Goal: Find specific page/section: Find specific page/section

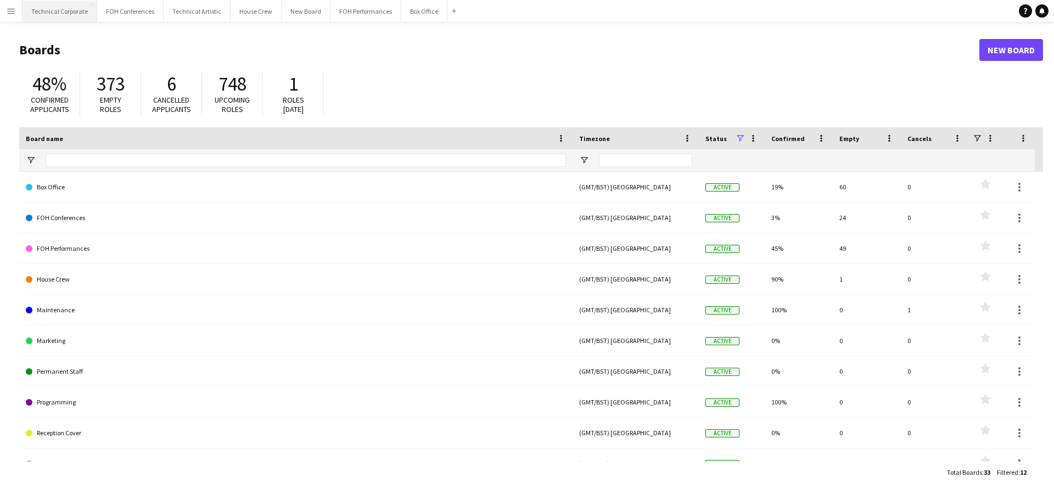
click at [54, 13] on button "Technical Corporate Close" at bounding box center [60, 11] width 75 height 21
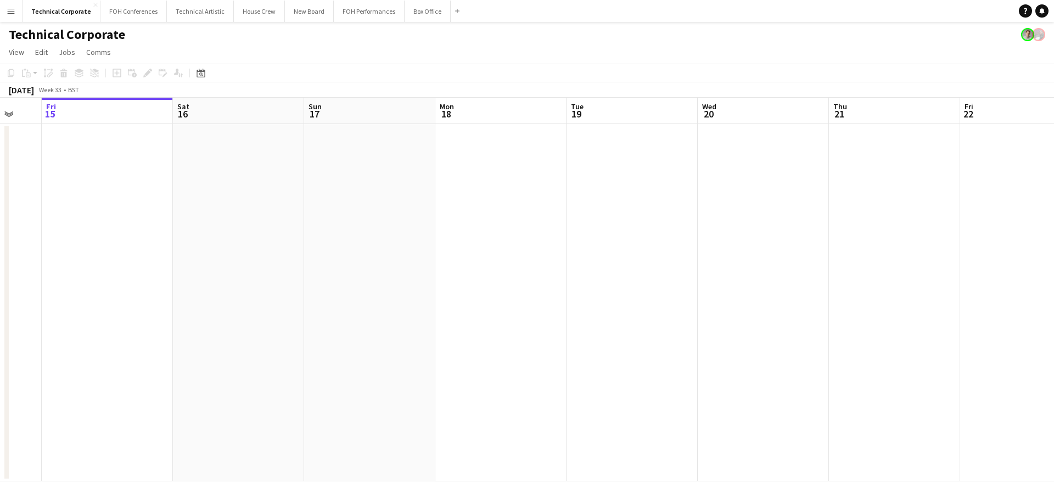
drag, startPoint x: 854, startPoint y: 287, endPoint x: 445, endPoint y: 299, distance: 409.3
click at [409, 303] on app-calendar-viewport "Tue 12 Wed 13 Thu 14 Fri 15 Sat 16 Sun 17 Mon 18 Tue 19 Wed 20 Thu 21 Fri 22 Sa…" at bounding box center [527, 290] width 1054 height 384
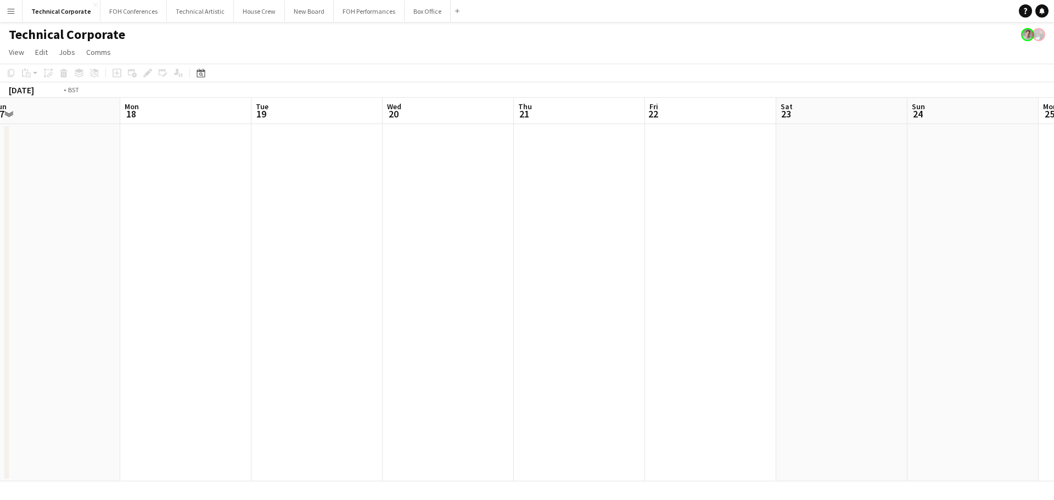
drag, startPoint x: 820, startPoint y: 260, endPoint x: 284, endPoint y: 265, distance: 536.0
click at [304, 267] on app-calendar-viewport "Fri 15 Sat 16 Sun 17 Mon 18 Tue 19 Wed 20 Thu 21 Fri 22 Sat 23 Sun 24 Mon 25 Tu…" at bounding box center [527, 290] width 1054 height 384
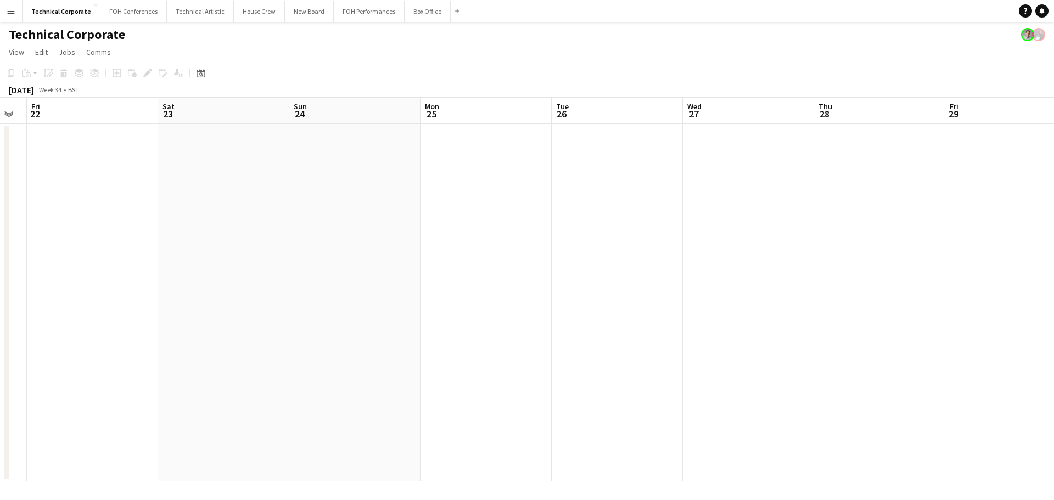
drag, startPoint x: 732, startPoint y: 249, endPoint x: 331, endPoint y: 256, distance: 400.4
click at [333, 256] on app-calendar-viewport "Tue 19 Wed 20 Thu 21 Fri 22 Sat 23 Sun 24 Mon 25 Tue 26 Wed 27 Thu 28 Fri 29 Sa…" at bounding box center [527, 290] width 1054 height 384
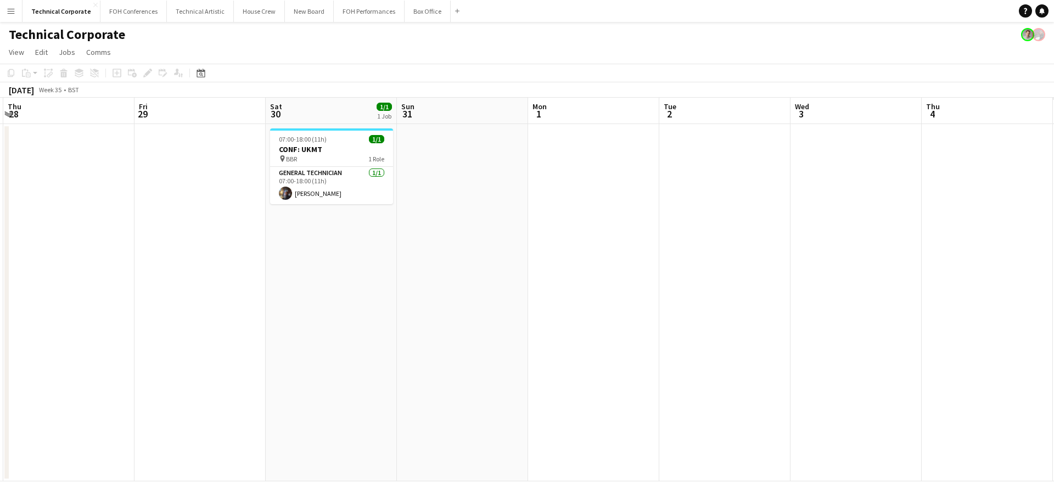
drag, startPoint x: 345, startPoint y: 232, endPoint x: 339, endPoint y: 224, distance: 10.5
click at [215, 233] on app-calendar-viewport "Mon 25 Tue 26 Wed 27 Thu 28 Fri 29 Sat 30 1/1 1 Job Sun 31 Mon 1 Tue 2 Wed 3 Th…" at bounding box center [527, 290] width 1054 height 384
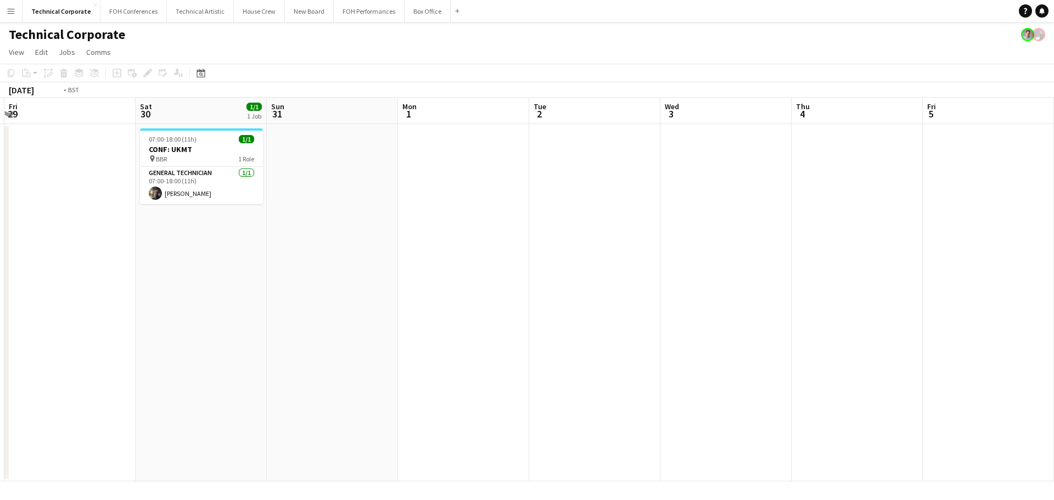
drag, startPoint x: 762, startPoint y: 207, endPoint x: 183, endPoint y: 214, distance: 578.9
click at [193, 214] on app-calendar-viewport "Tue 26 Wed 27 Thu 28 Fri 29 Sat 30 1/1 1 Job Sun 31 Mon 1 Tue 2 Wed 3 Thu 4 Fri…" at bounding box center [527, 290] width 1054 height 384
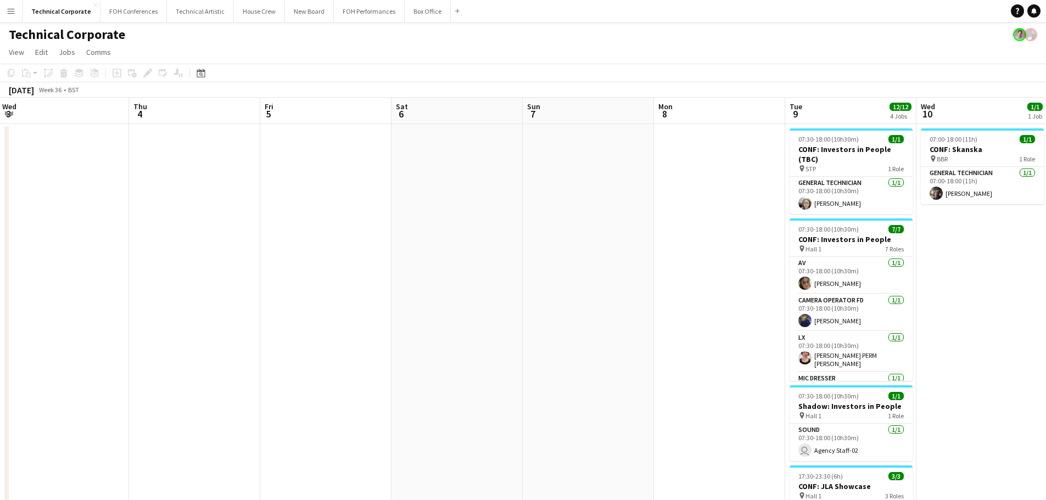
drag, startPoint x: 638, startPoint y: 187, endPoint x: 261, endPoint y: 188, distance: 377.3
click at [262, 188] on app-calendar-viewport "Sun 31 Mon 1 Tue 2 Wed 3 Thu 4 Fri 5 Sat 6 Sun 7 Mon 8 Tue 9 12/12 4 Jobs Wed 1…" at bounding box center [523, 374] width 1046 height 553
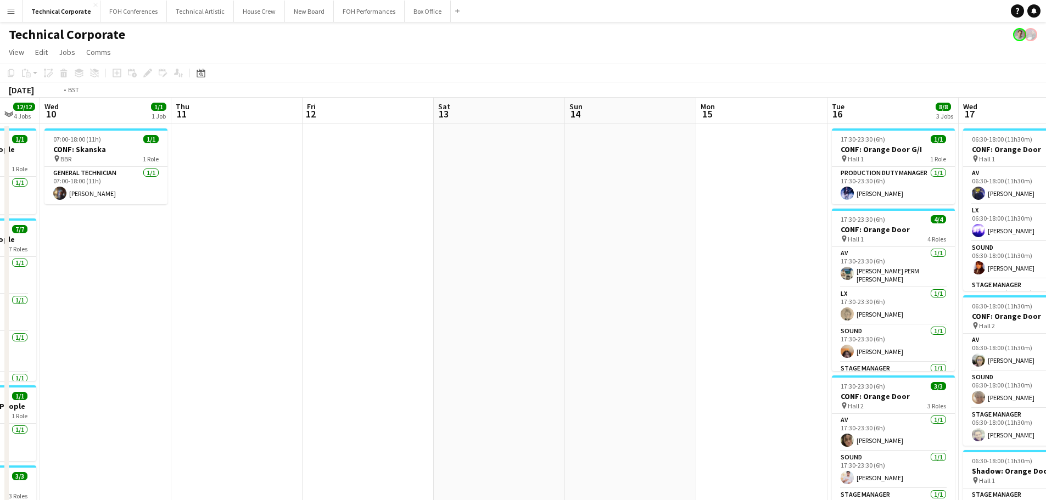
scroll to position [0, 281]
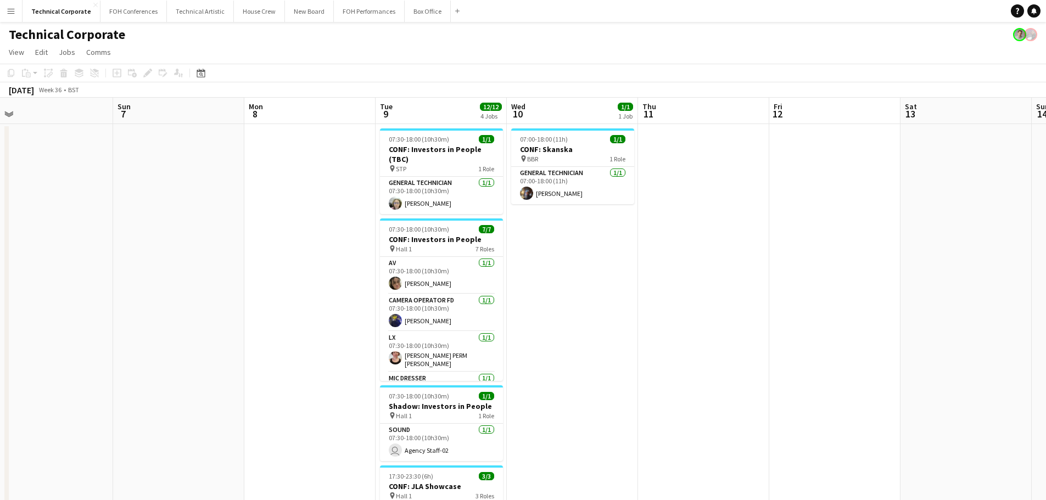
drag, startPoint x: 653, startPoint y: 189, endPoint x: 777, endPoint y: 188, distance: 123.6
click at [777, 188] on app-calendar-viewport "Thu 4 Fri 5 Sat 6 Sun 7 Mon 8 Tue 9 12/12 4 Jobs Wed 10 1/1 1 Job Thu 11 Fri 12…" at bounding box center [523, 423] width 1046 height 651
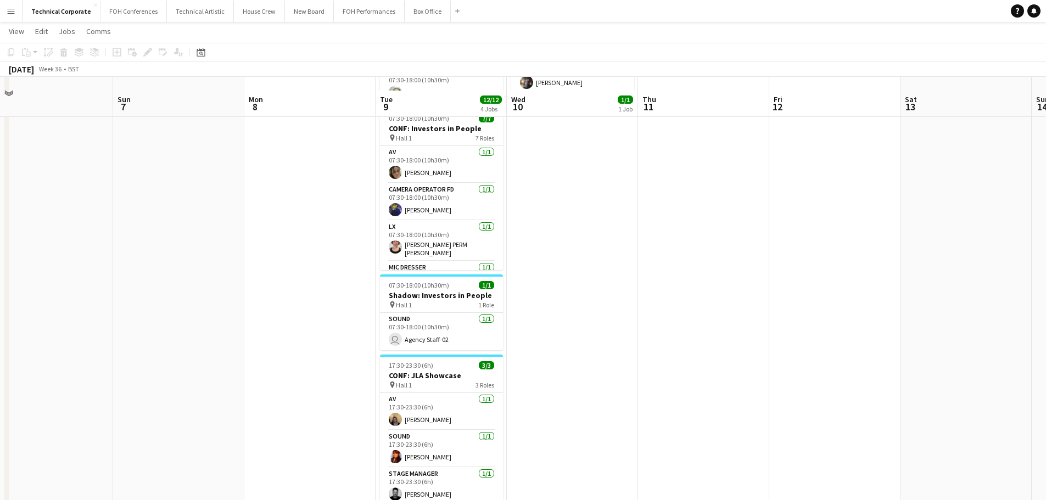
scroll to position [165, 0]
